Goal: Task Accomplishment & Management: Use online tool/utility

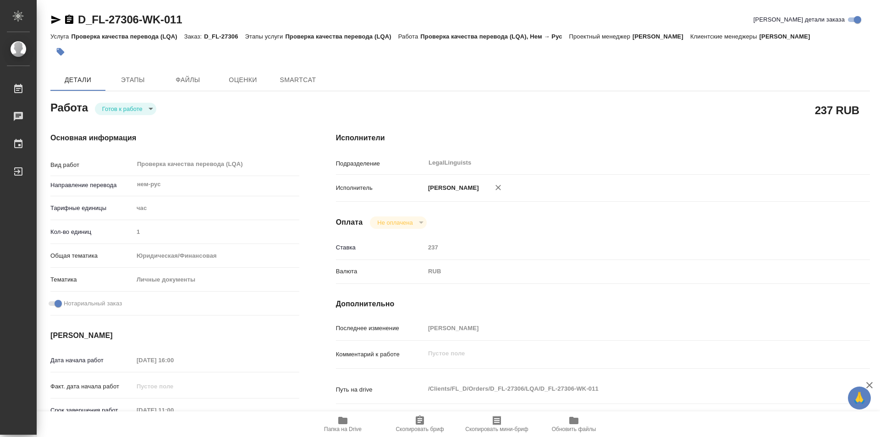
type textarea "x"
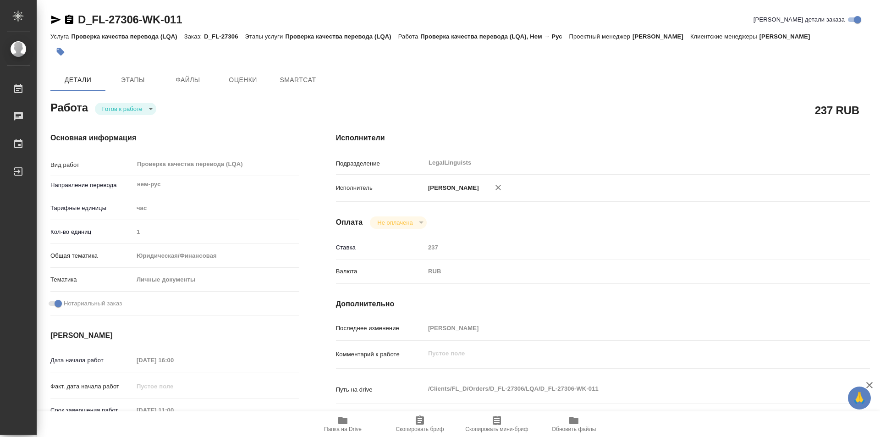
type textarea "x"
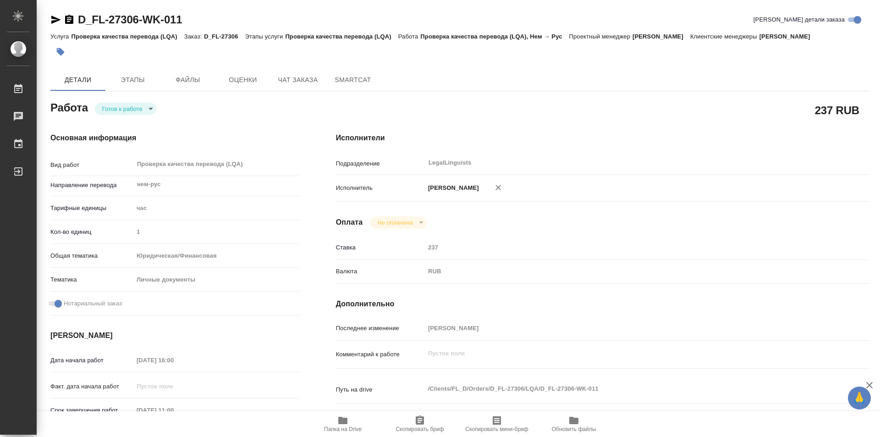
type textarea "x"
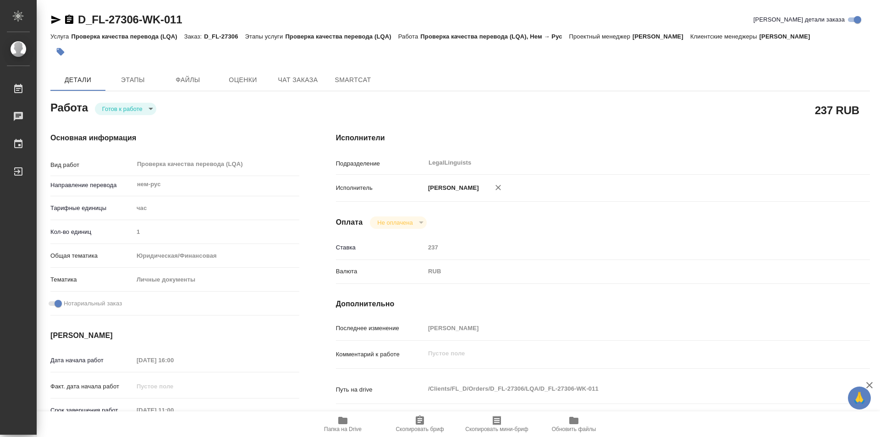
click at [150, 106] on body "🙏 .cls-1 fill:#fff; AWATERA Kozinets Larisa Работы Чаты График Выйти D_FL-27306…" at bounding box center [440, 218] width 880 height 437
type textarea "x"
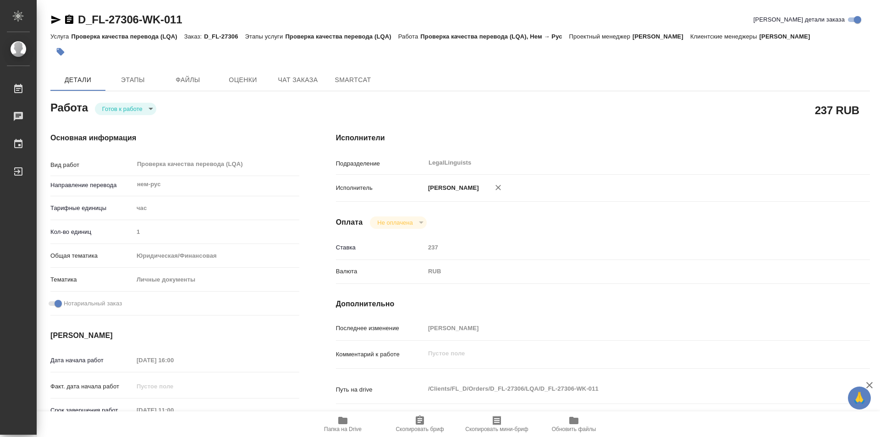
type textarea "x"
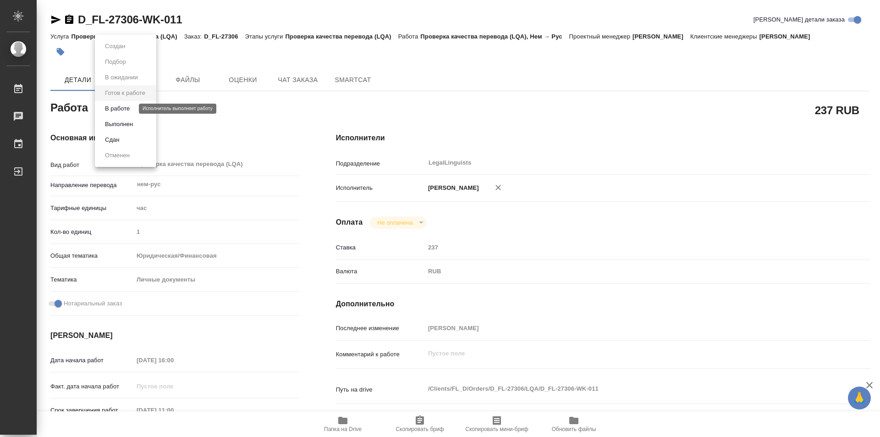
click at [123, 109] on button "В работе" at bounding box center [117, 109] width 30 height 10
type textarea "x"
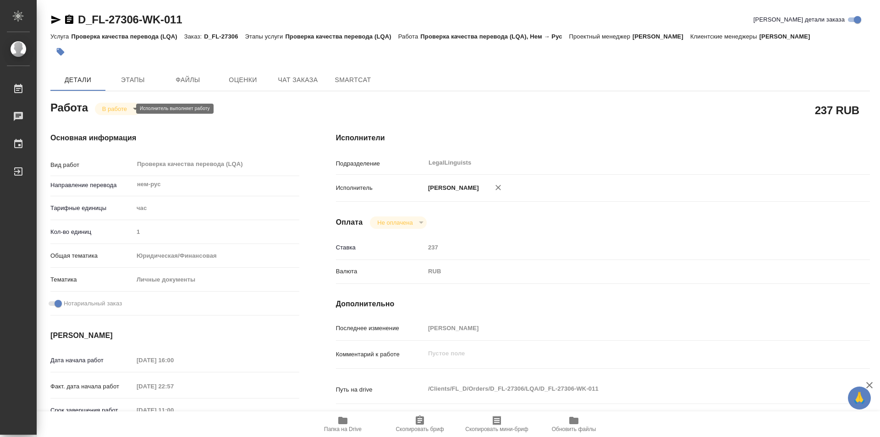
type textarea "x"
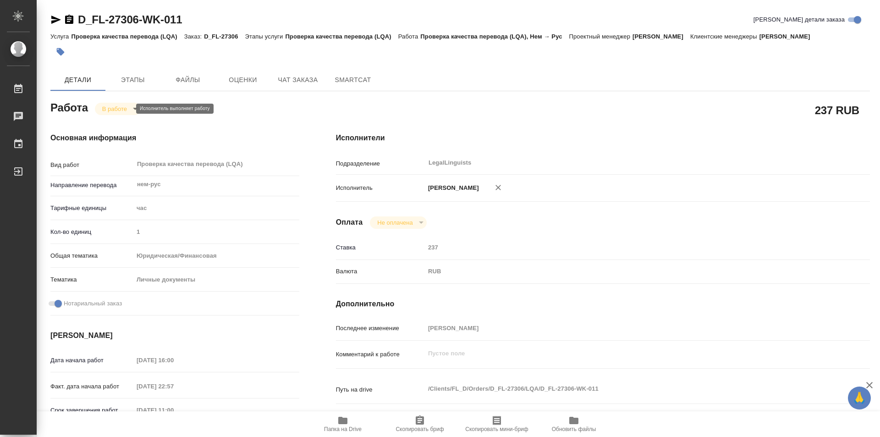
type textarea "x"
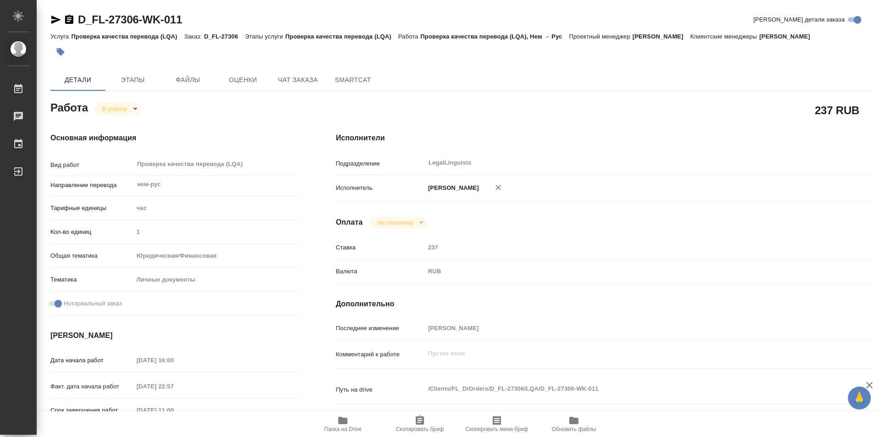
type textarea "x"
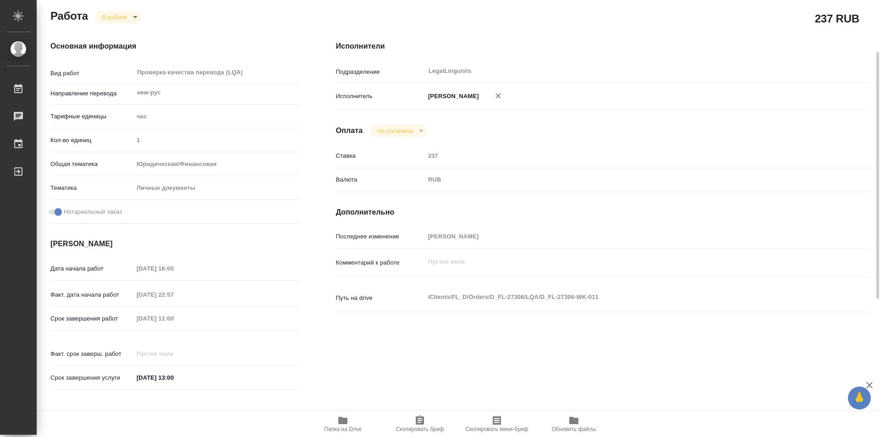
click at [339, 419] on icon "button" at bounding box center [342, 420] width 9 height 7
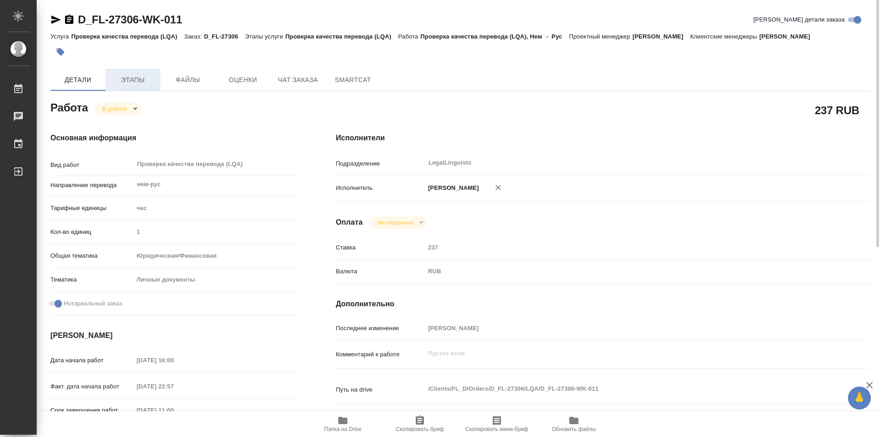
click at [132, 83] on span "Этапы" at bounding box center [133, 79] width 44 height 11
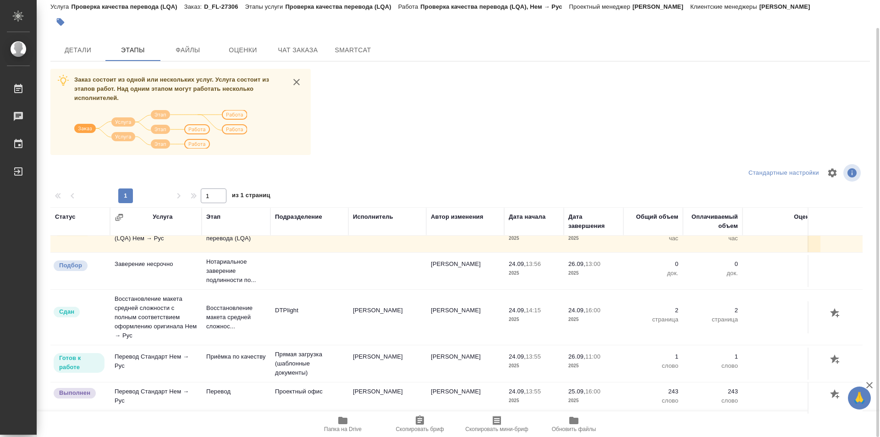
scroll to position [24, 0]
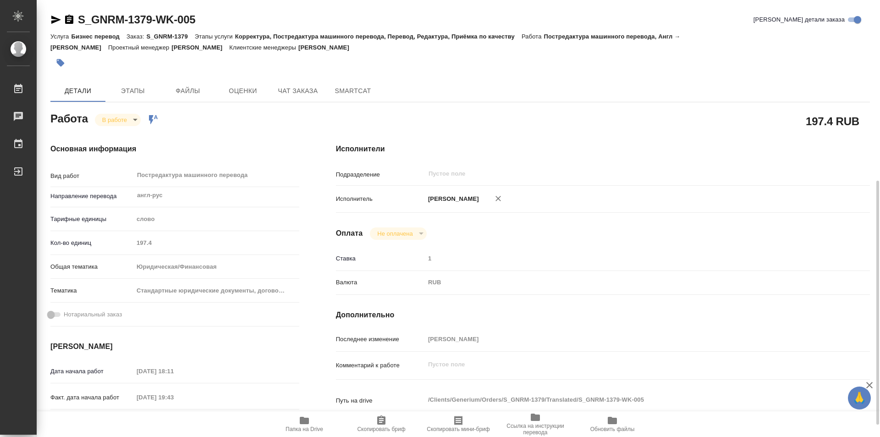
scroll to position [116, 0]
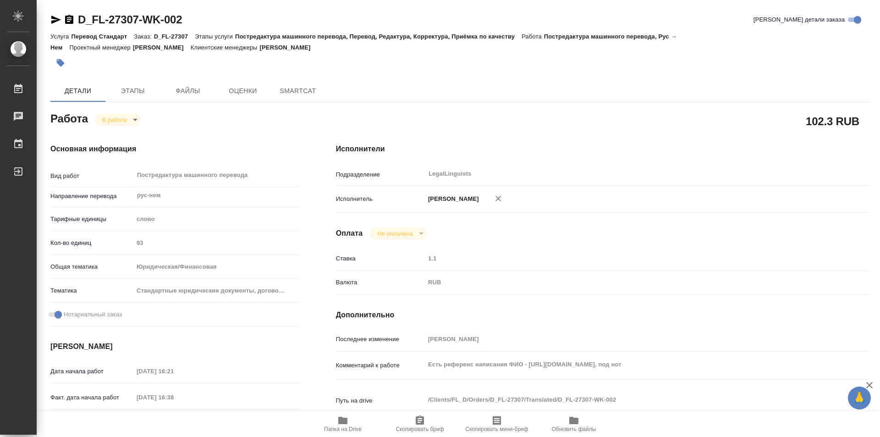
type textarea "x"
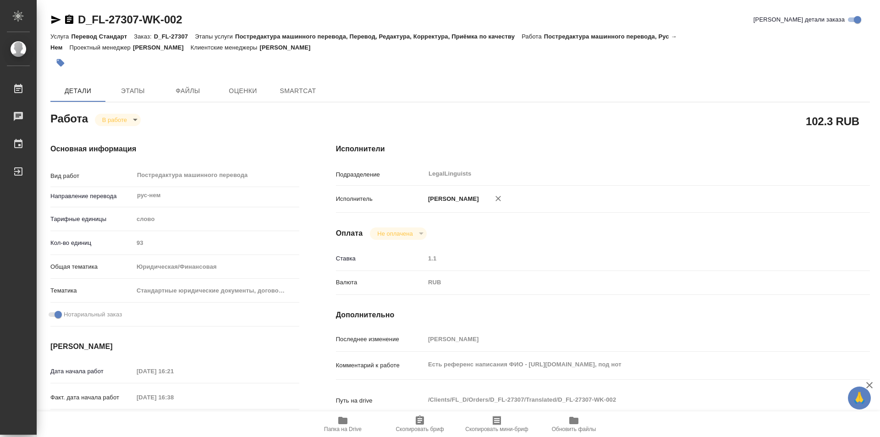
type textarea "x"
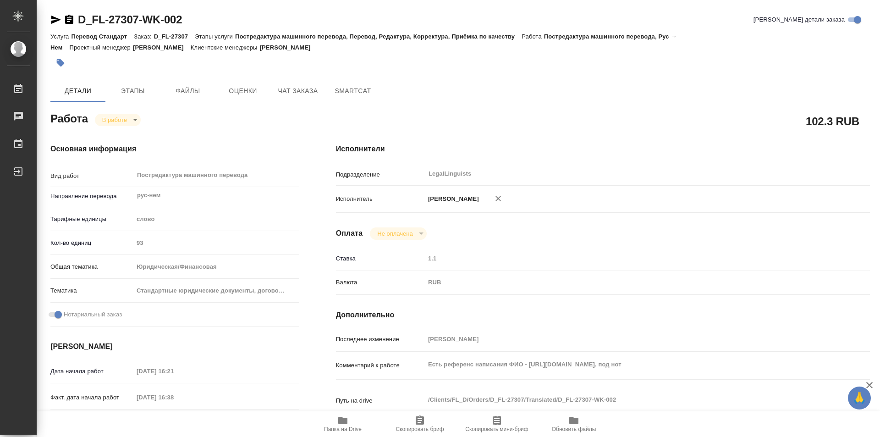
type textarea "x"
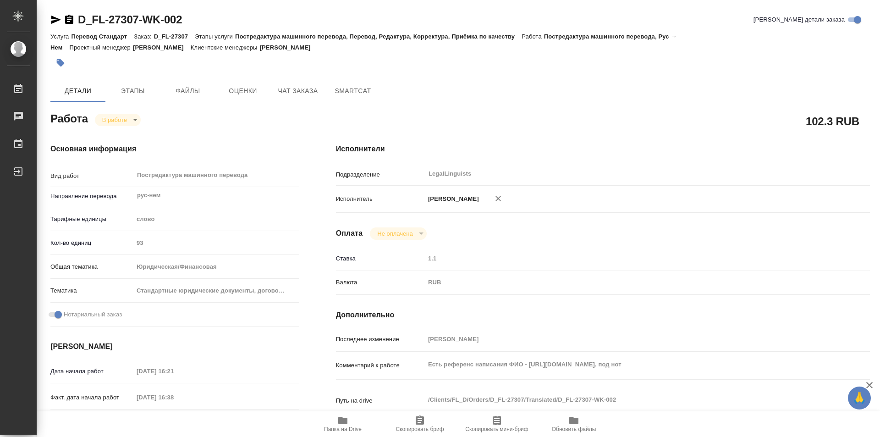
type textarea "x"
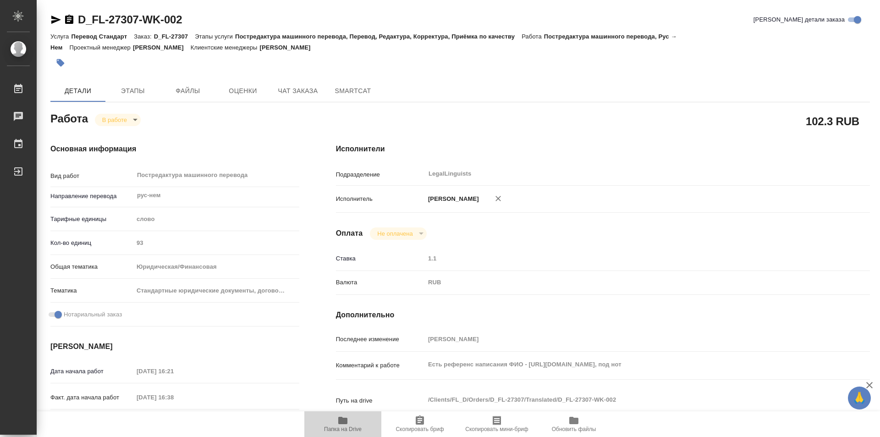
click at [343, 424] on icon "button" at bounding box center [342, 420] width 9 height 7
